Goal: Find specific page/section: Find specific page/section

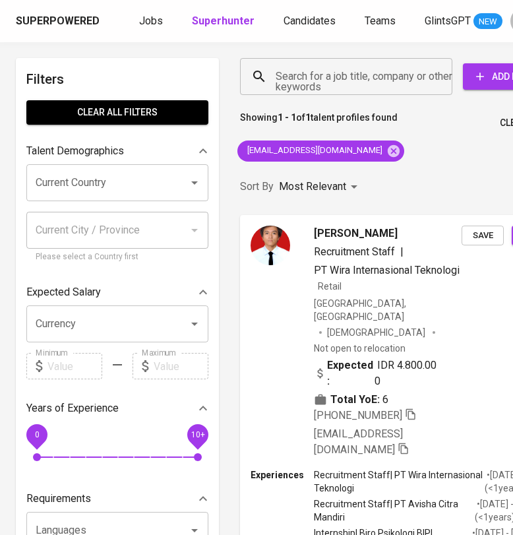
scroll to position [0, 48]
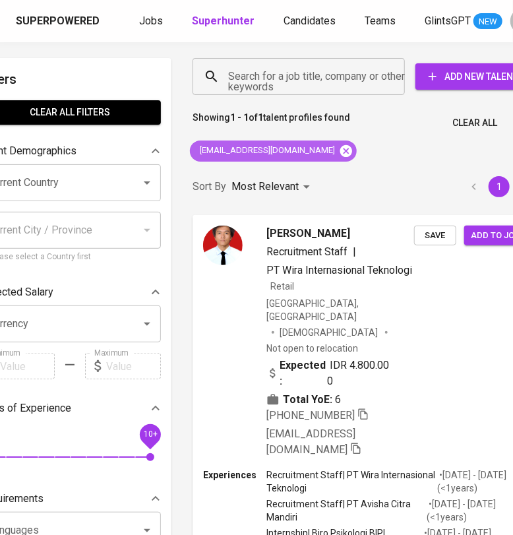
click at [339, 154] on icon at bounding box center [346, 151] width 15 height 15
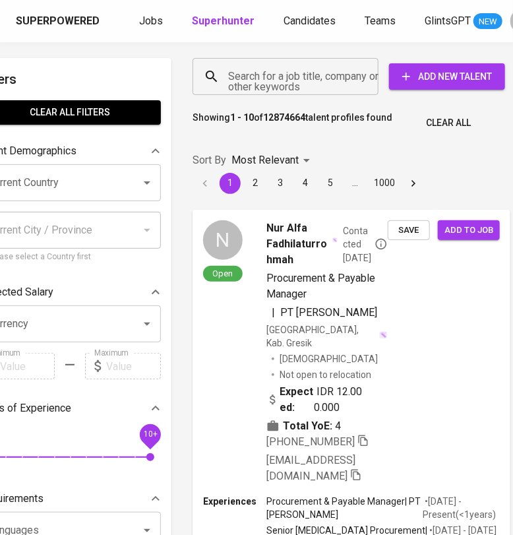
click at [305, 81] on input "Search for a job title, company or other keywords" at bounding box center [289, 76] width 128 height 25
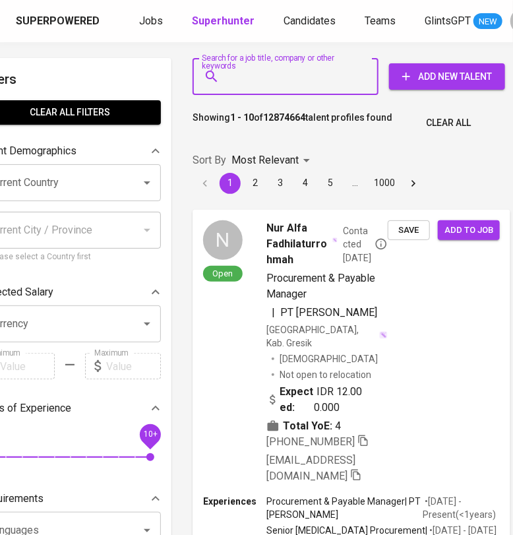
paste input "[EMAIL_ADDRESS][DOMAIN_NAME]"
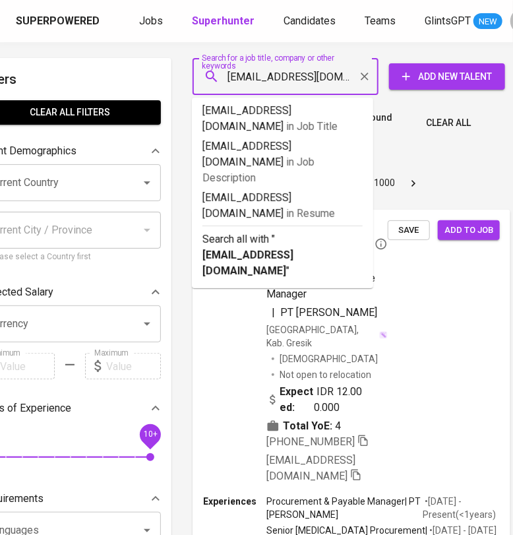
type input "[EMAIL_ADDRESS][DOMAIN_NAME]"
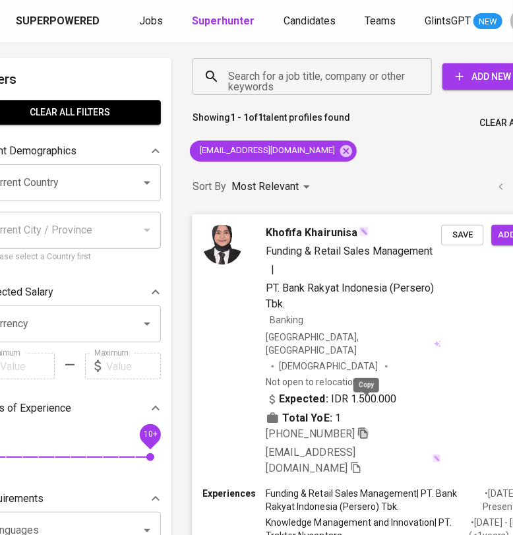
click at [366, 427] on icon "button" at bounding box center [364, 433] width 12 height 12
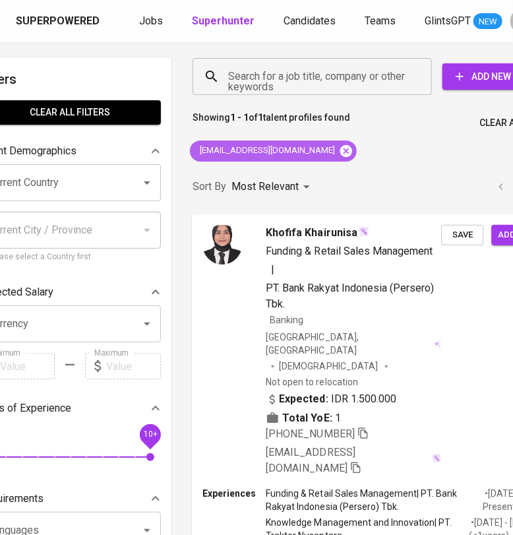
click at [340, 153] on icon at bounding box center [346, 151] width 12 height 12
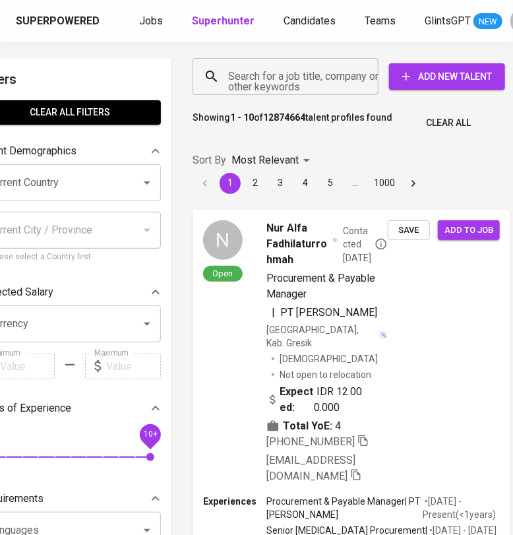
click at [299, 88] on input "Search for a job title, company or other keywords" at bounding box center [289, 76] width 128 height 25
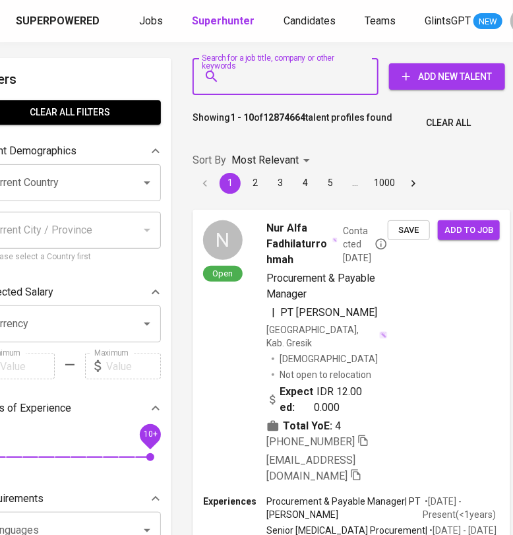
paste input "[EMAIL_ADDRESS][PERSON_NAME][DOMAIN_NAME]"
type input "[EMAIL_ADDRESS][PERSON_NAME][DOMAIN_NAME]"
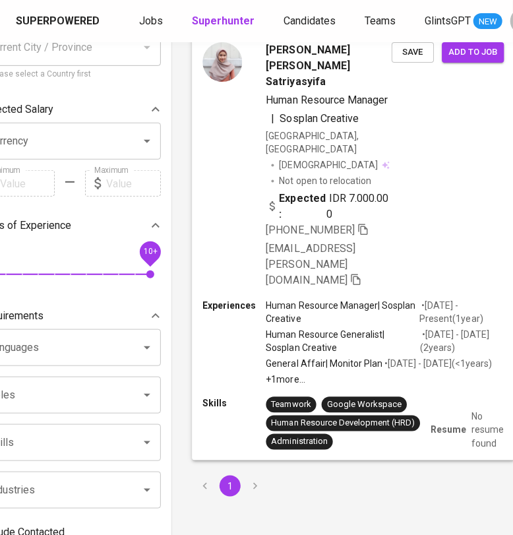
scroll to position [329, 48]
